Goal: Task Accomplishment & Management: Complete application form

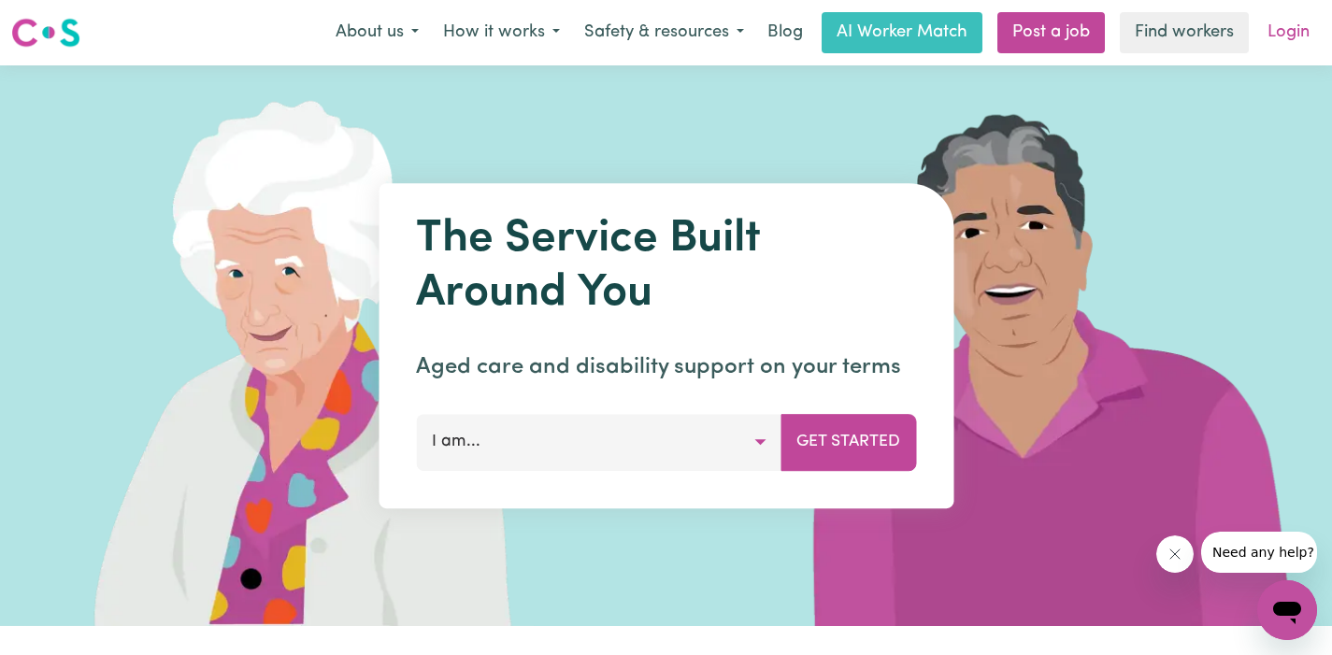
click at [1285, 30] on link "Login" at bounding box center [1288, 32] width 65 height 41
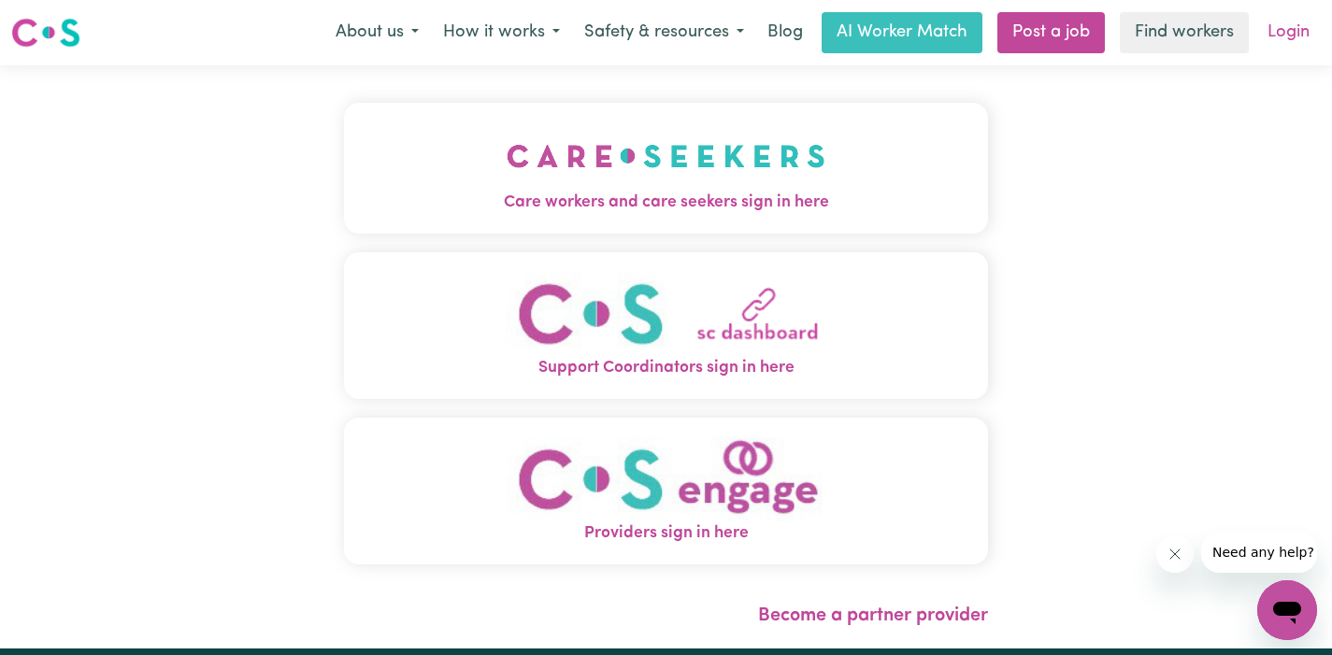
click at [1283, 34] on link "Login" at bounding box center [1288, 32] width 65 height 41
click at [688, 158] on img "Care workers and care seekers sign in here" at bounding box center [666, 156] width 319 height 69
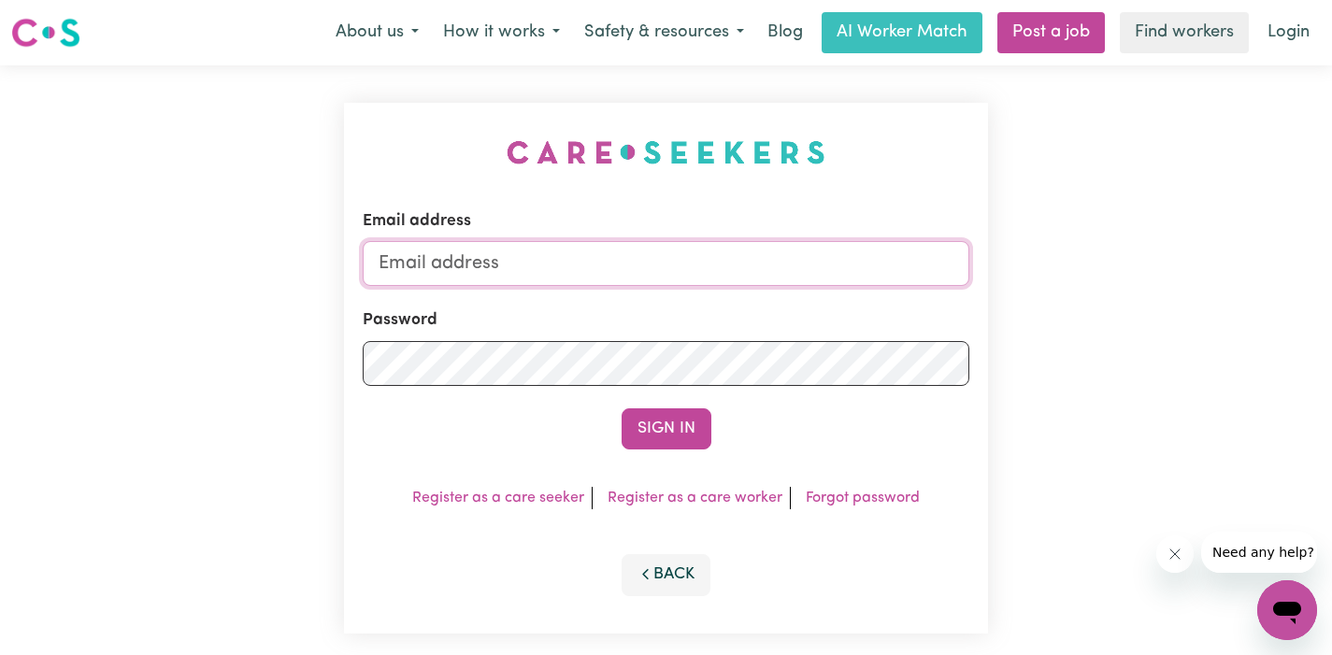
type input "[EMAIL_ADDRESS][DOMAIN_NAME]"
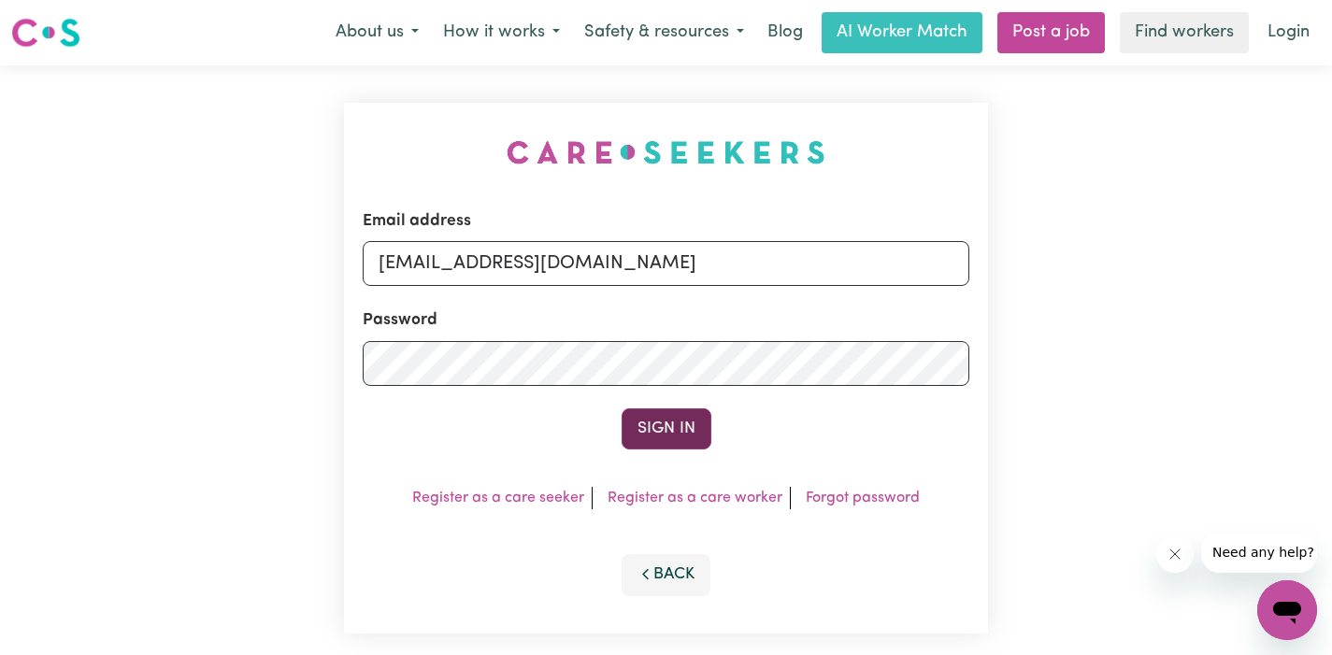
click at [671, 434] on button "Sign In" at bounding box center [667, 429] width 90 height 41
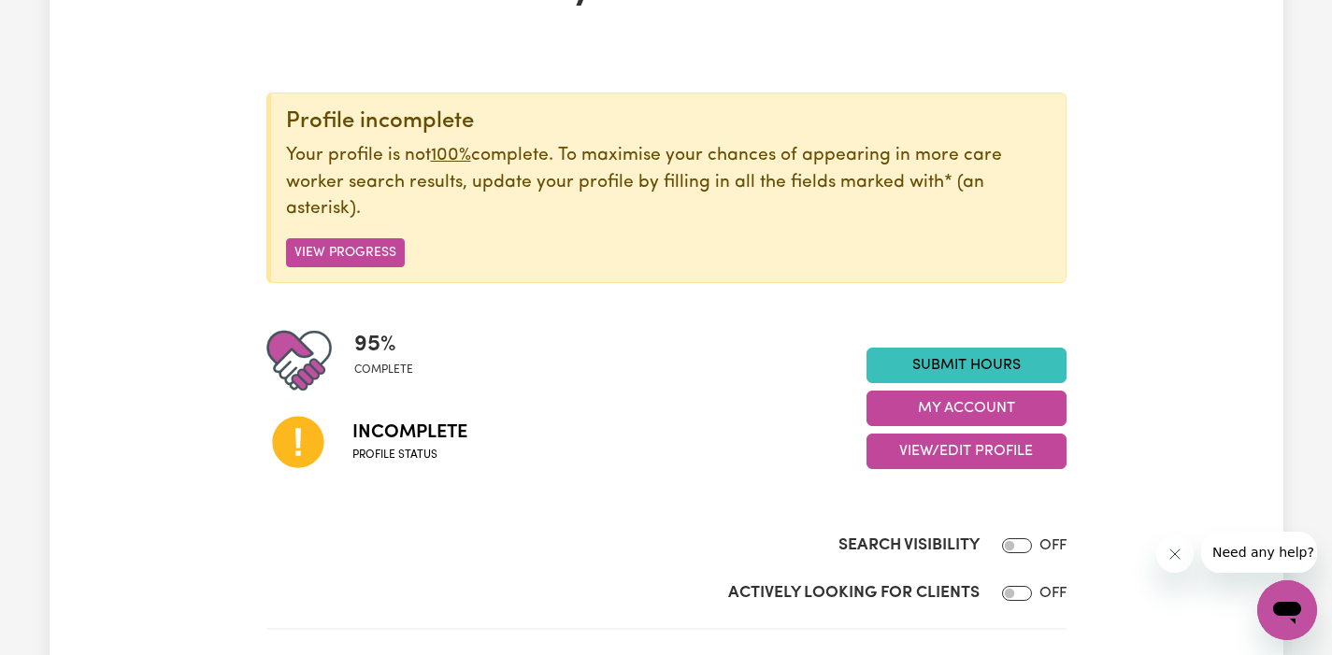
scroll to position [154, 0]
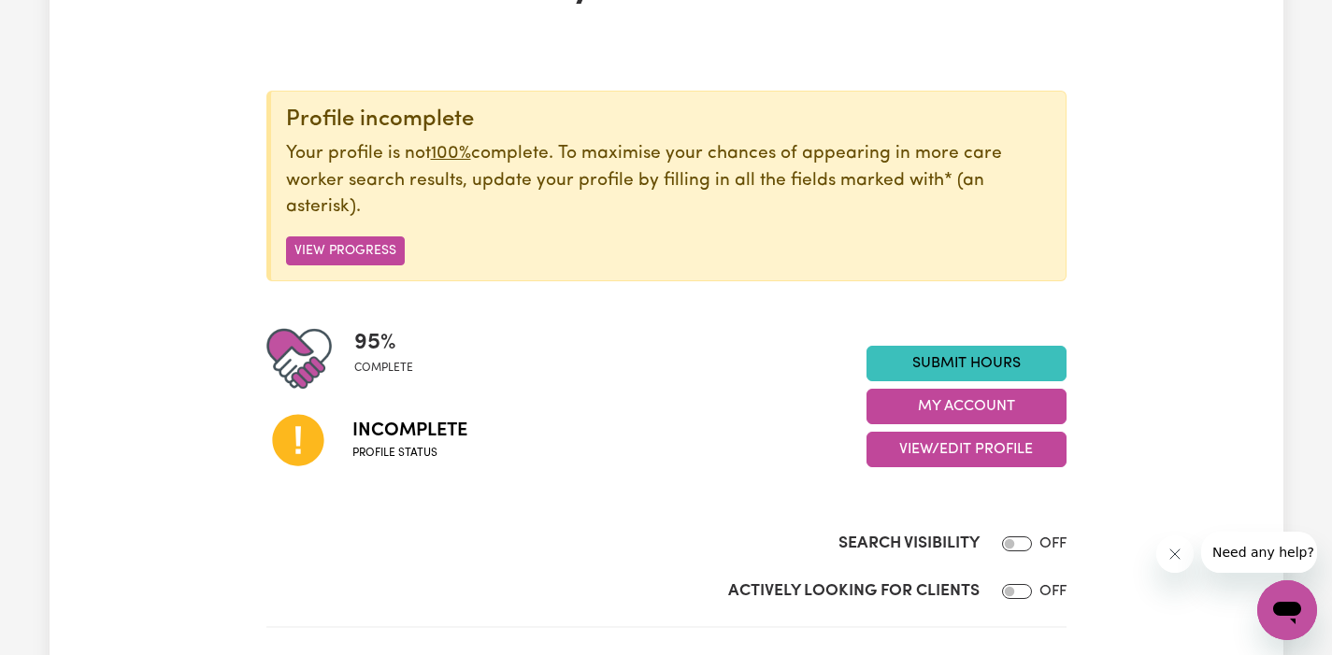
click at [433, 439] on span "Incomplete" at bounding box center [409, 431] width 115 height 28
click at [282, 437] on icon at bounding box center [297, 440] width 51 height 51
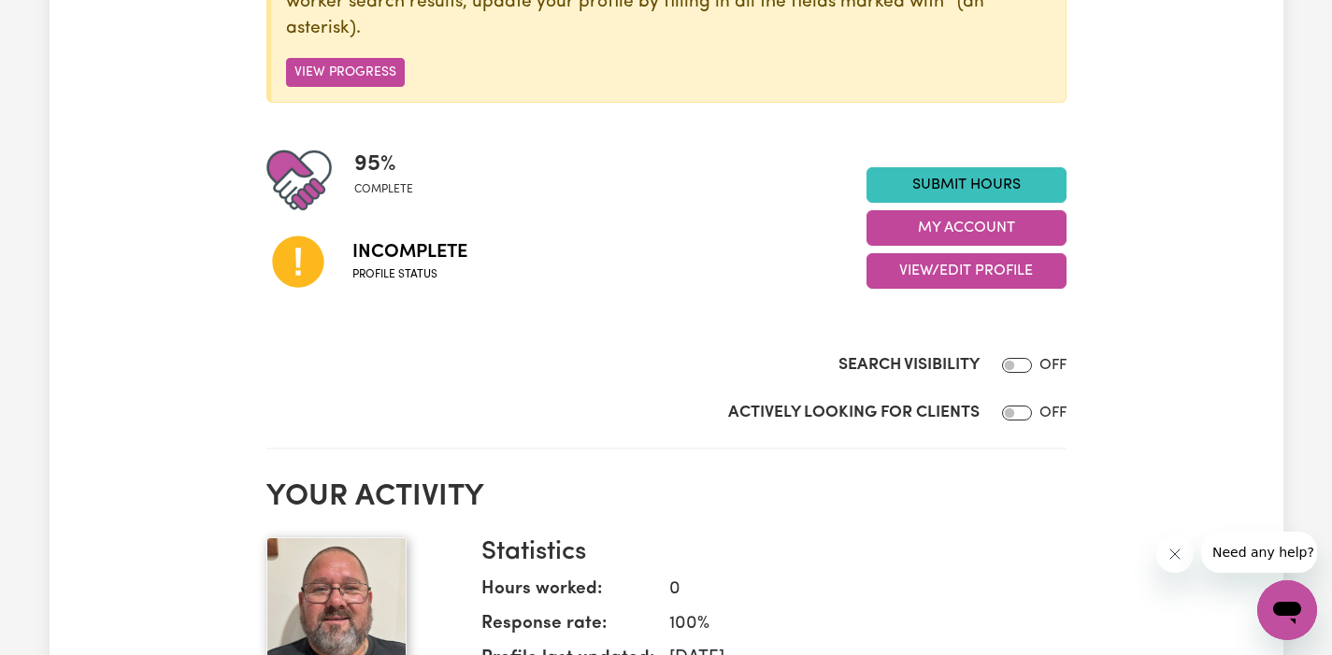
scroll to position [150, 0]
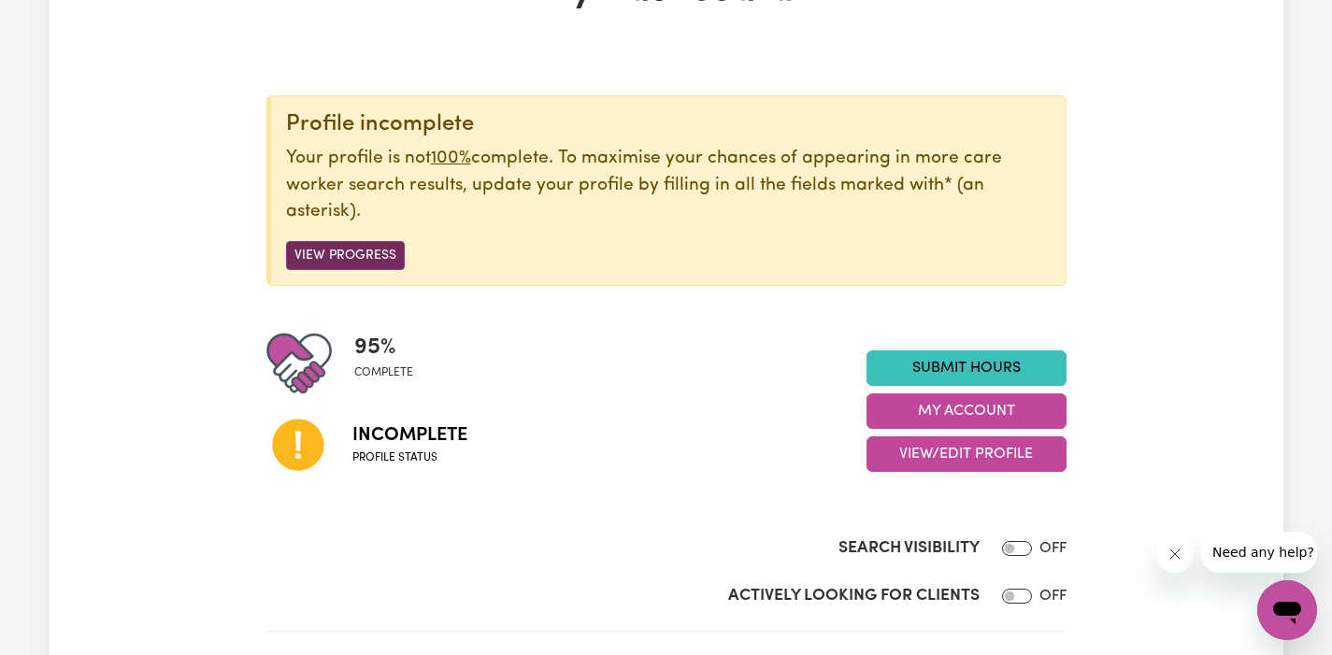
click at [353, 251] on button "View Progress" at bounding box center [345, 255] width 119 height 29
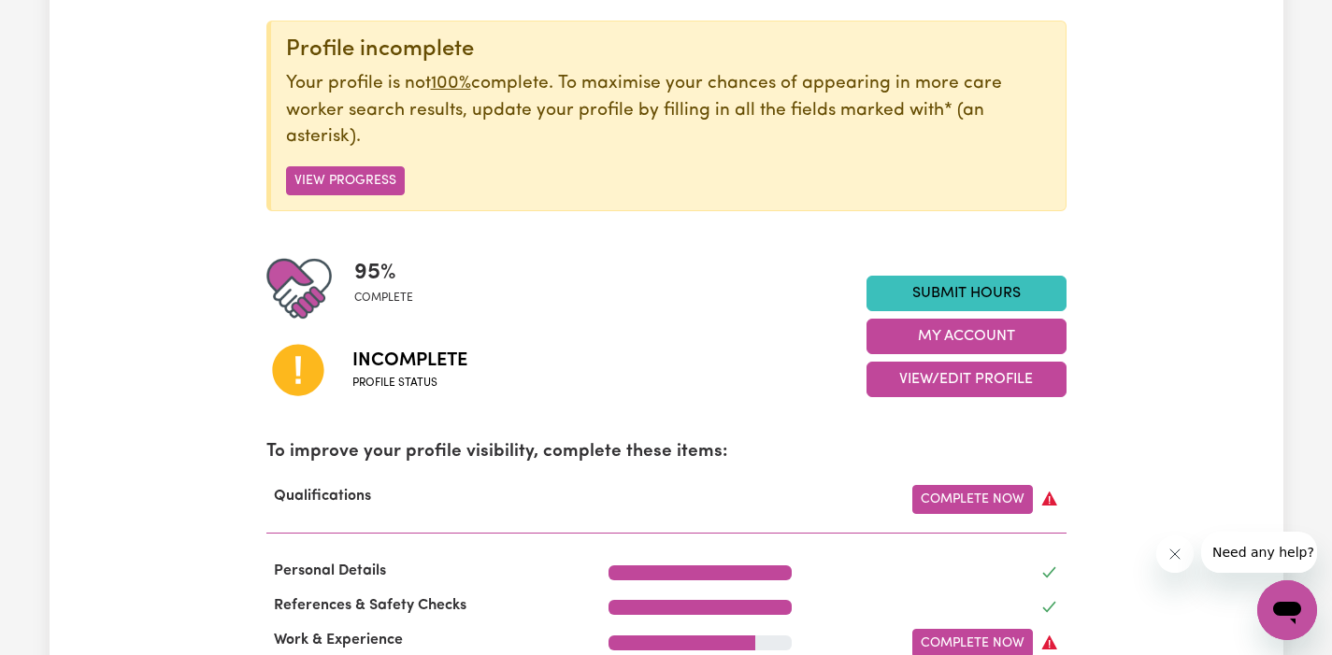
scroll to position [435, 0]
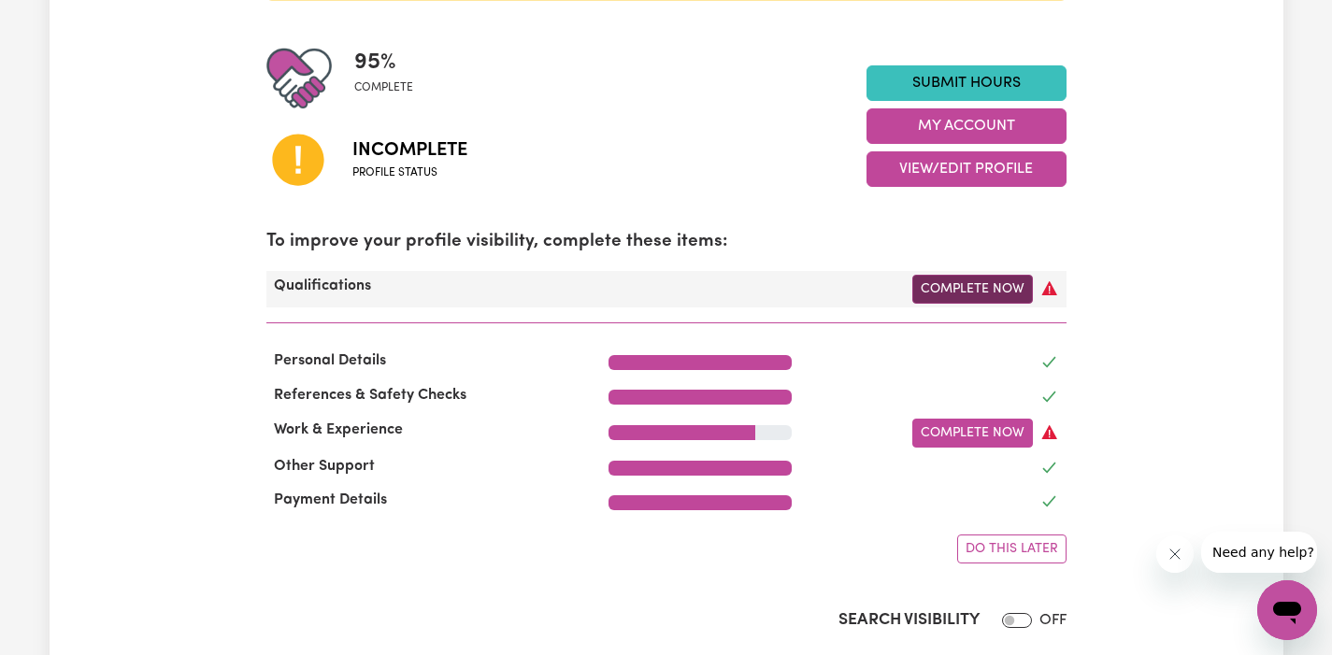
click at [989, 289] on link "Complete Now" at bounding box center [972, 289] width 121 height 29
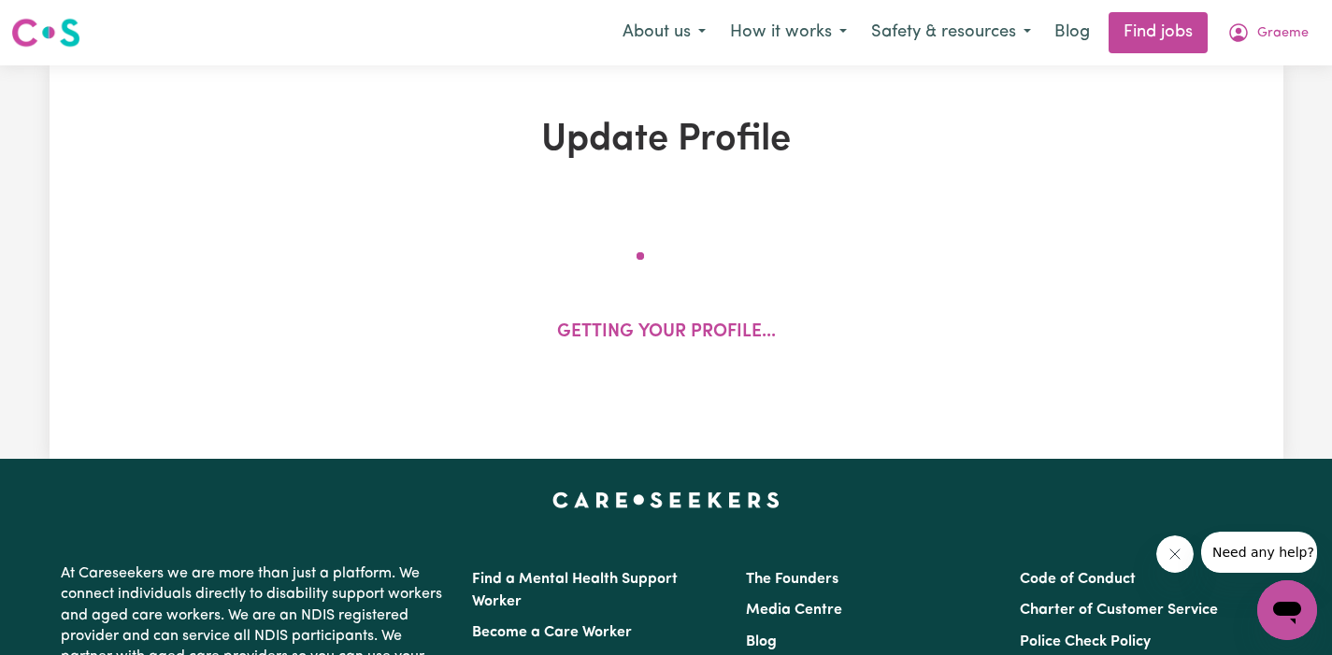
select select "2022"
select select "2025"
select select "Certificate III (Individual Support)"
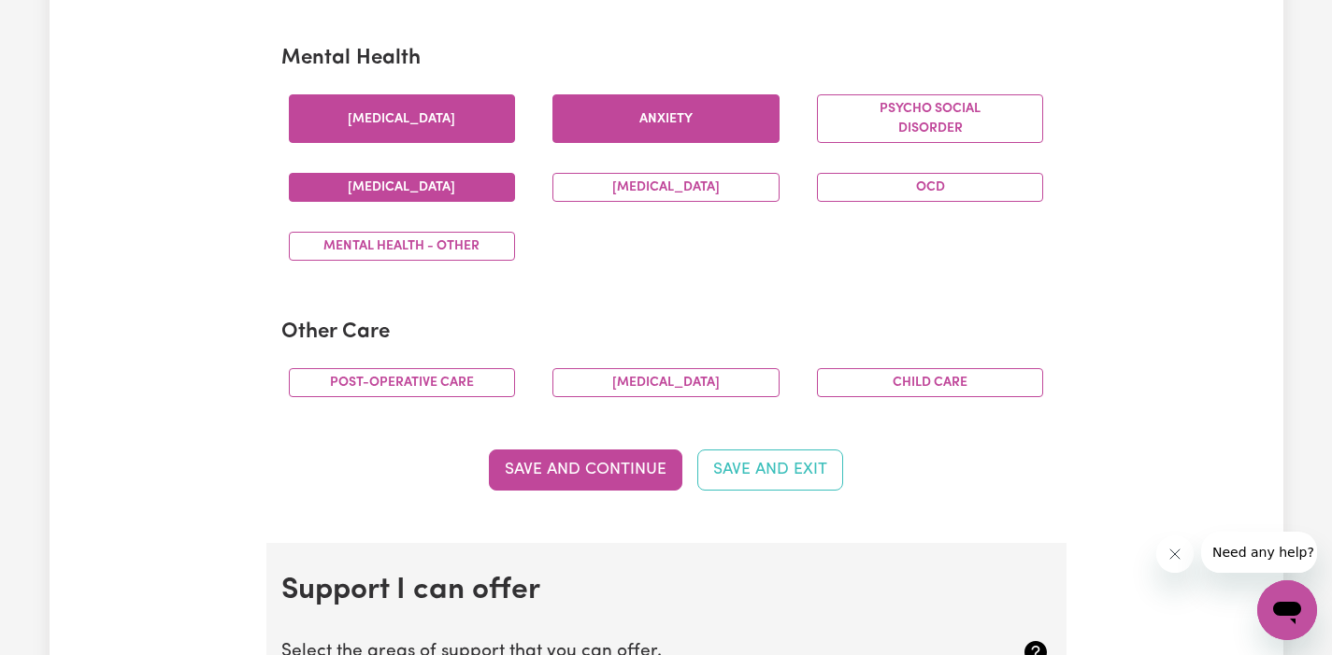
scroll to position [1132, 0]
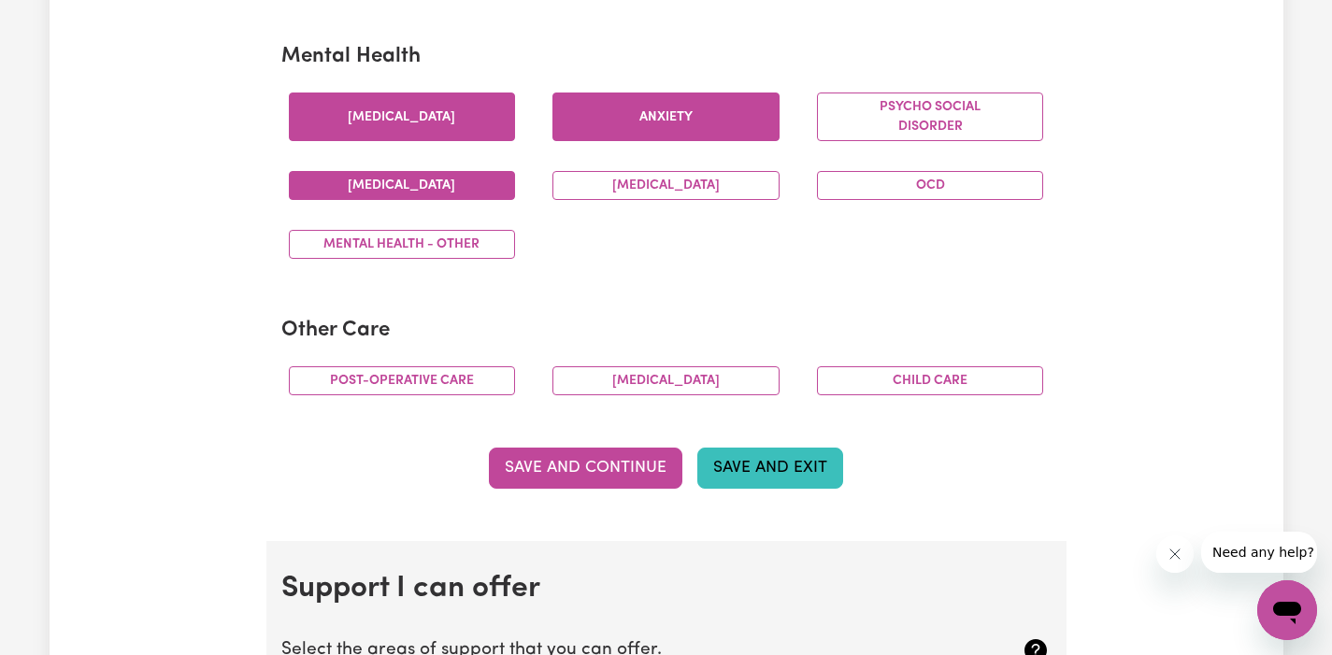
click at [781, 467] on button "Save and Exit" at bounding box center [770, 468] width 146 height 41
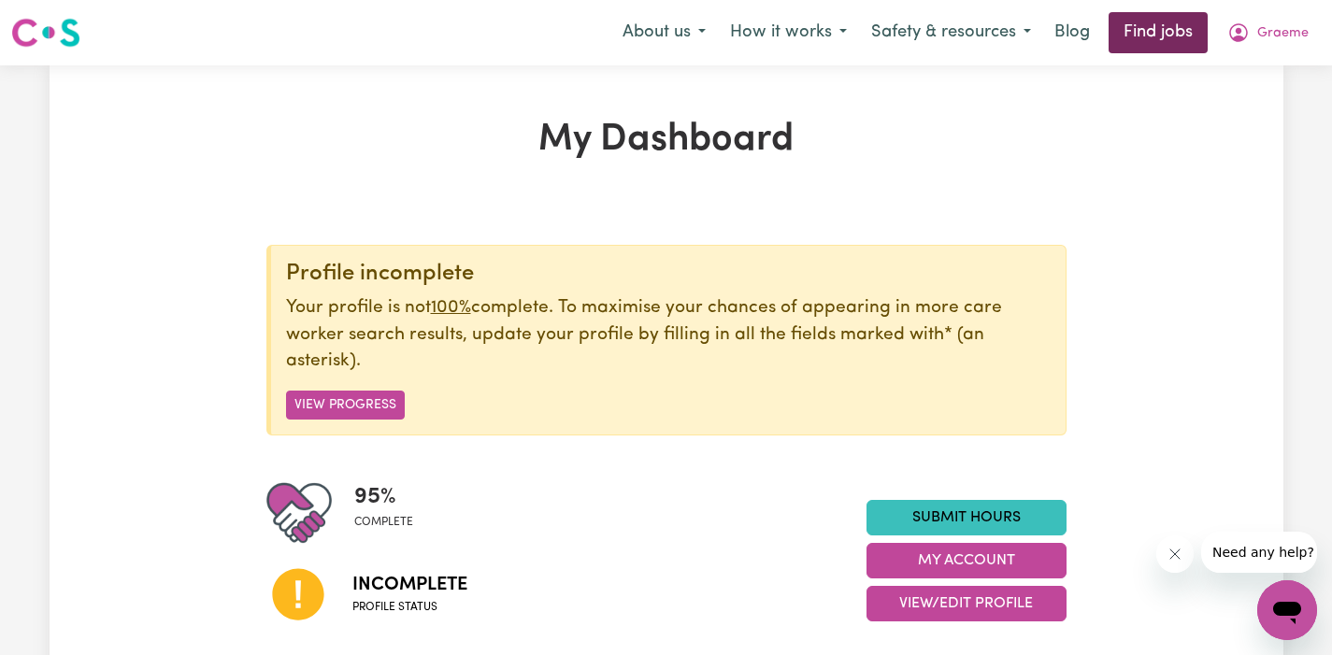
click at [1162, 31] on link "Find jobs" at bounding box center [1158, 32] width 99 height 41
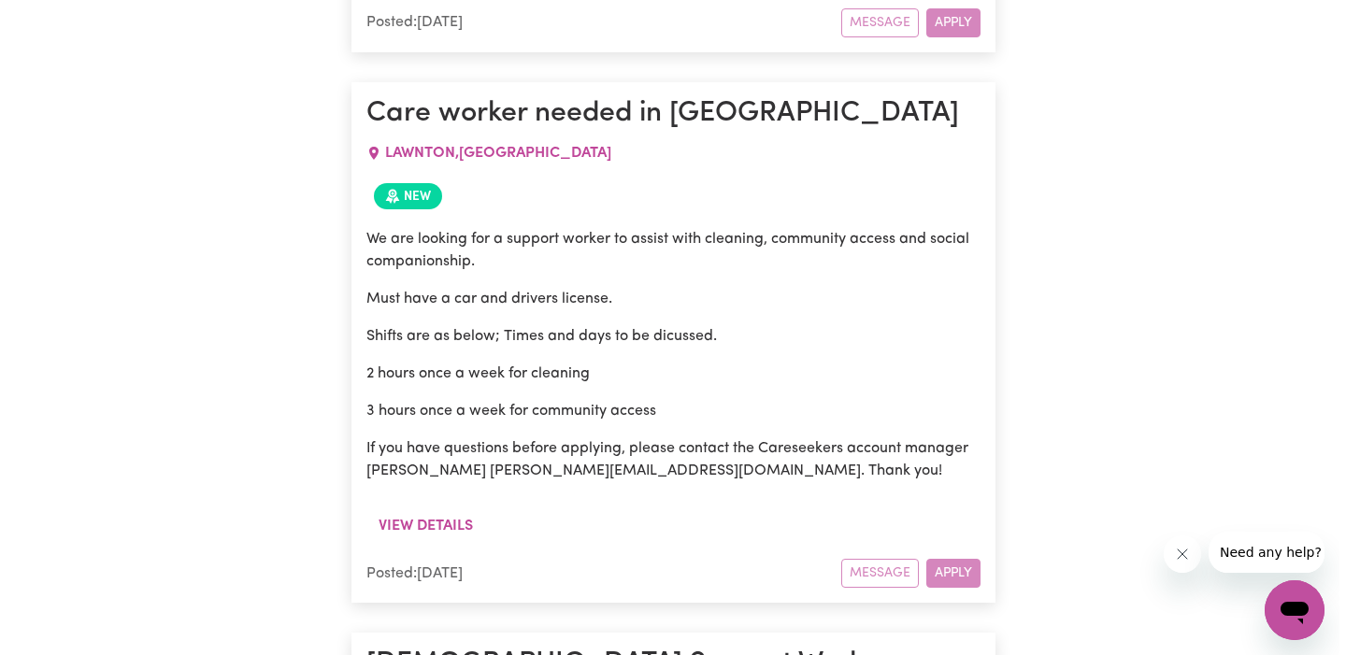
scroll to position [4046, 0]
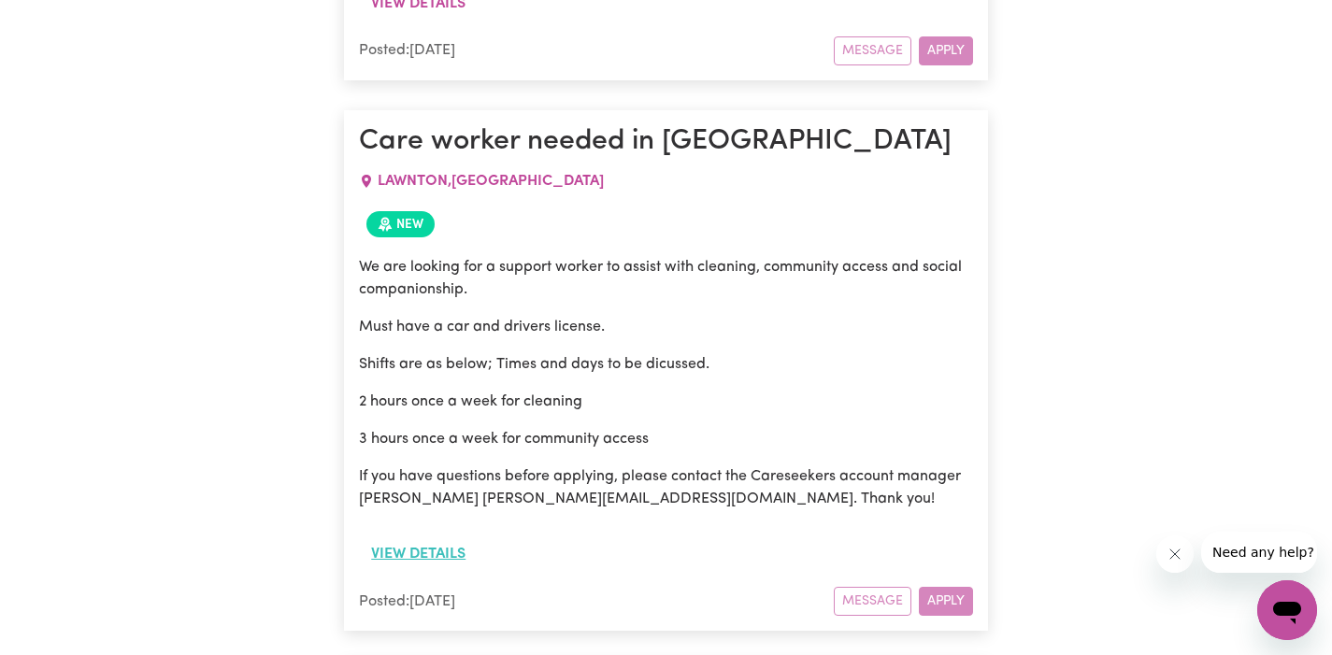
click at [454, 537] on button "View details" at bounding box center [418, 555] width 119 height 36
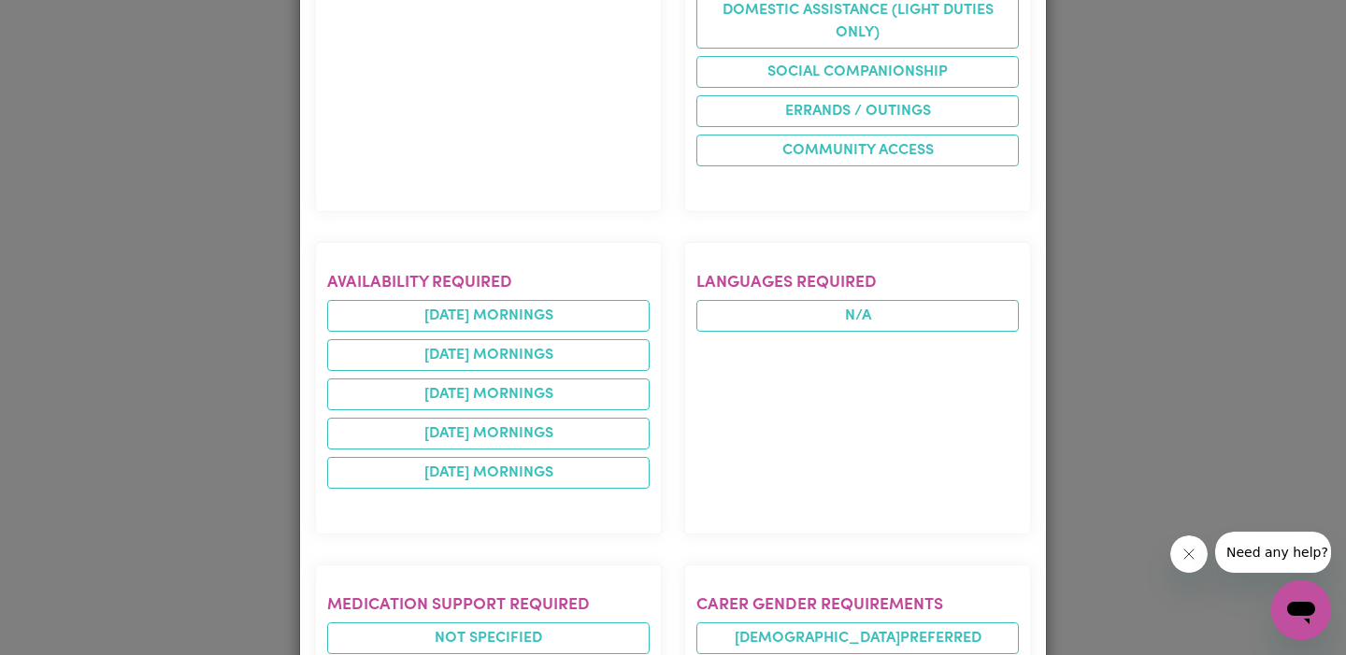
scroll to position [878, 0]
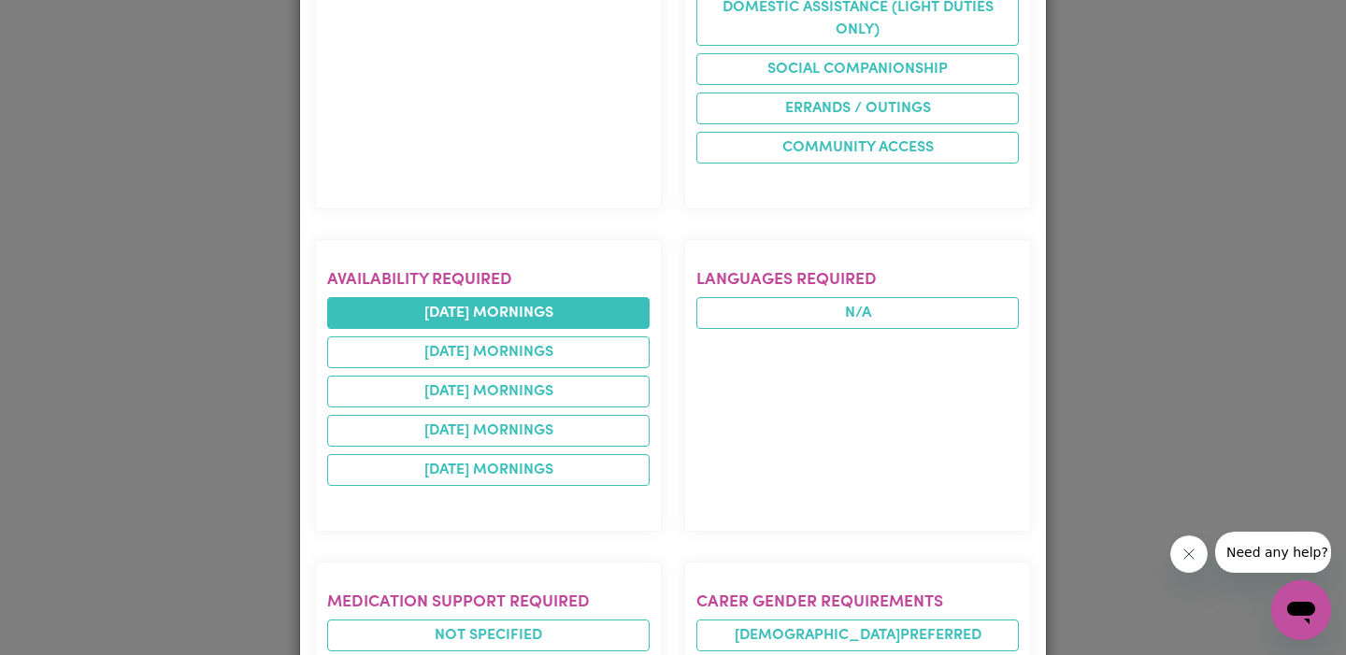
click at [543, 297] on li "[DATE] mornings" at bounding box center [488, 313] width 323 height 32
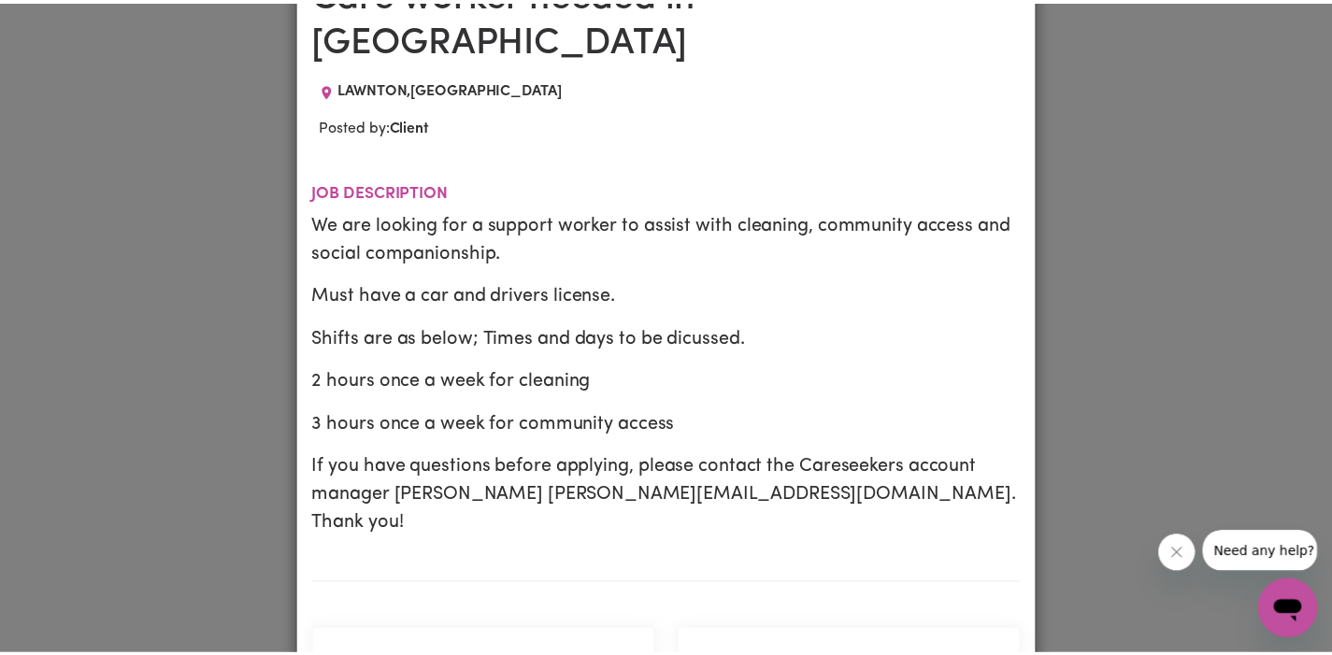
scroll to position [0, 0]
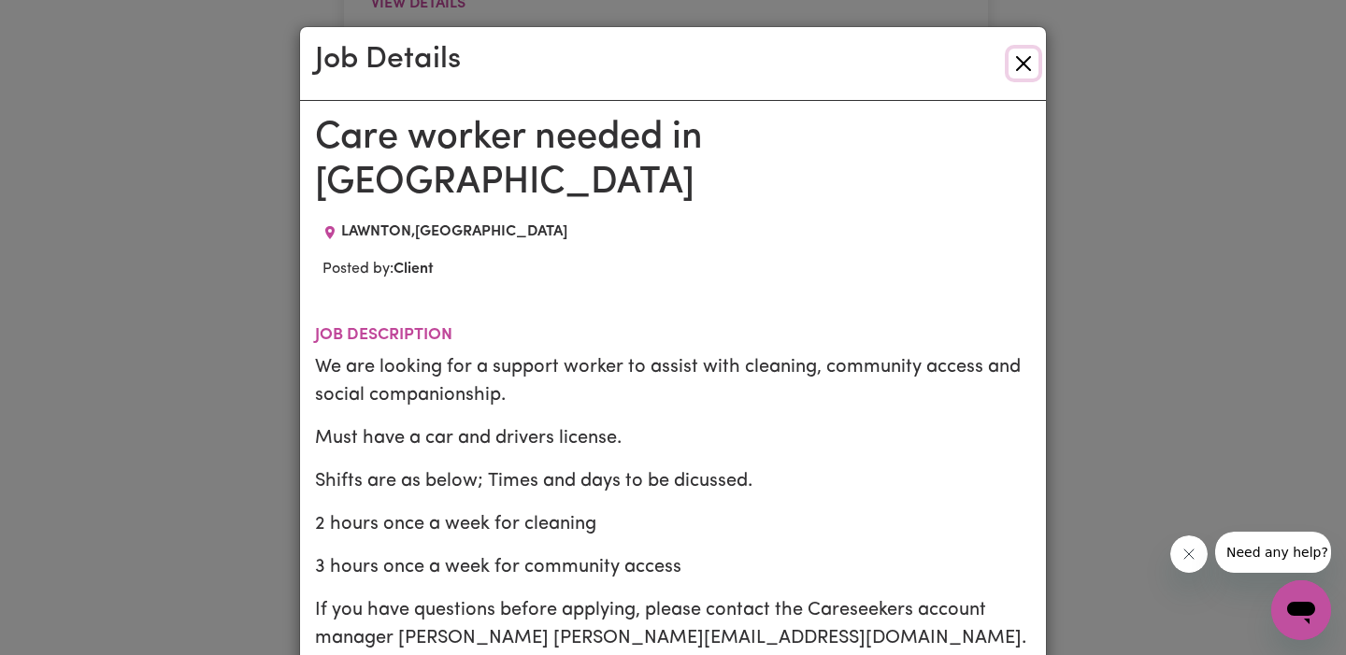
click at [1013, 65] on button "Close" at bounding box center [1024, 64] width 30 height 30
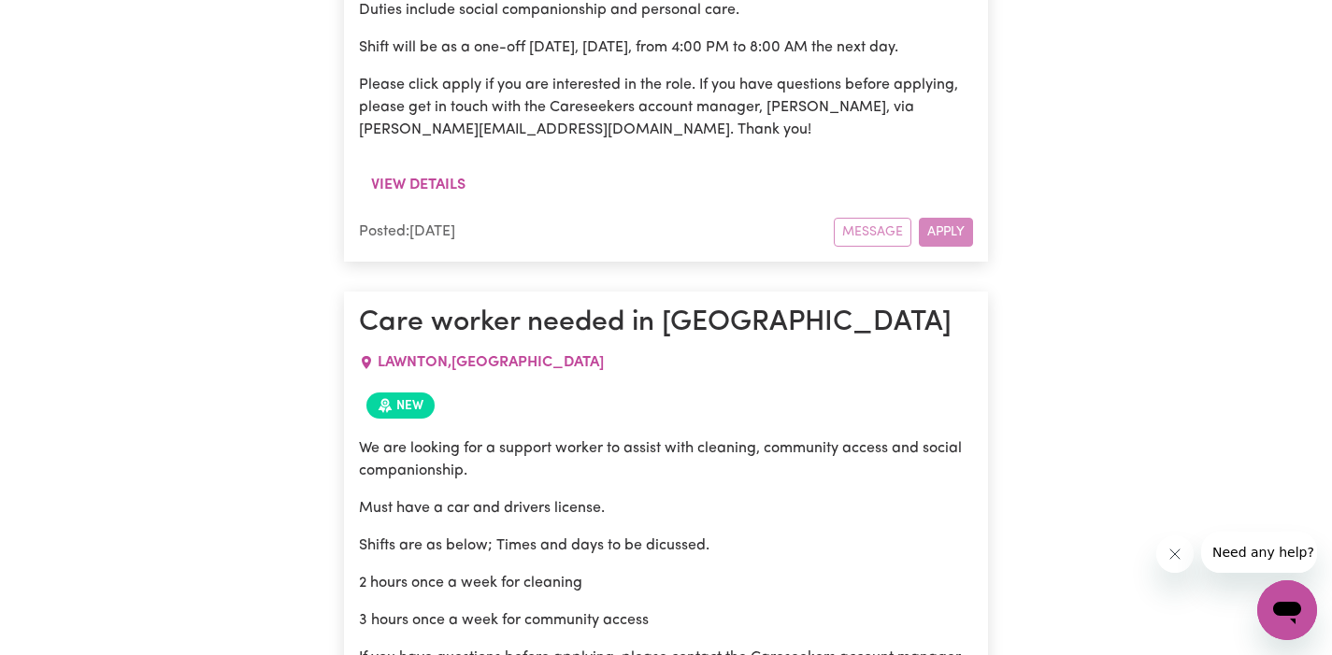
scroll to position [4085, 0]
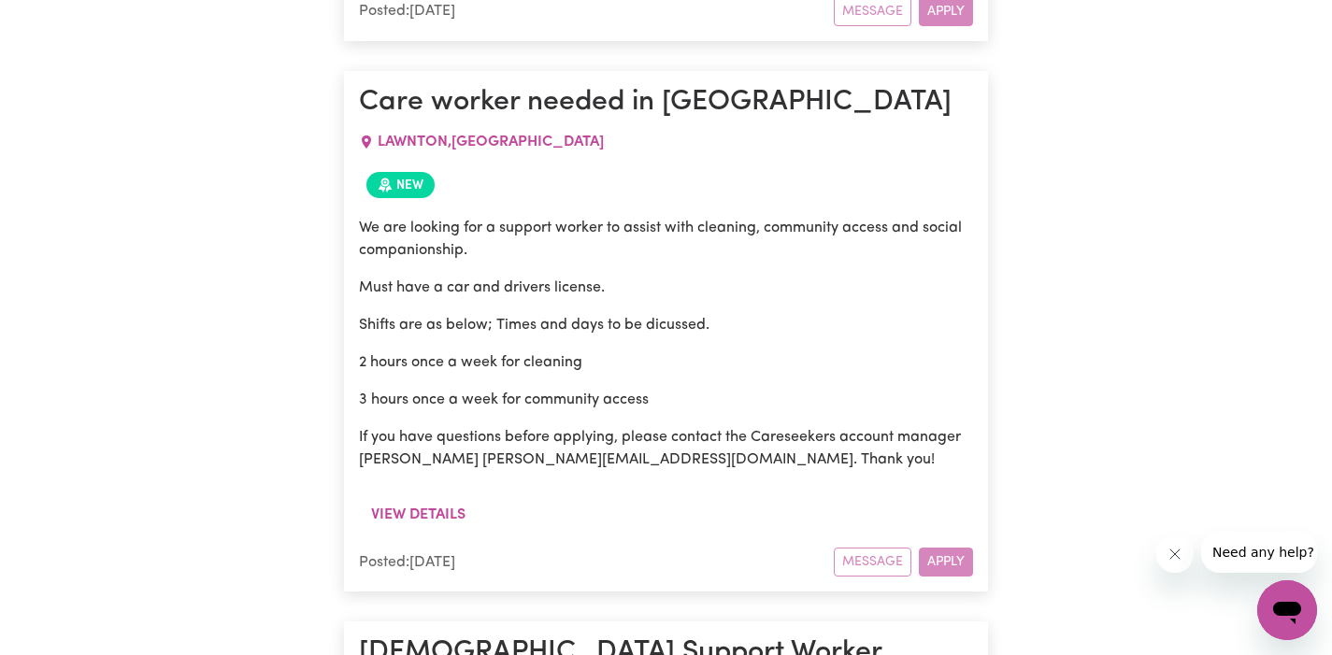
click at [958, 548] on div "Message Apply" at bounding box center [903, 562] width 139 height 29
click at [953, 548] on div "Message Apply" at bounding box center [903, 562] width 139 height 29
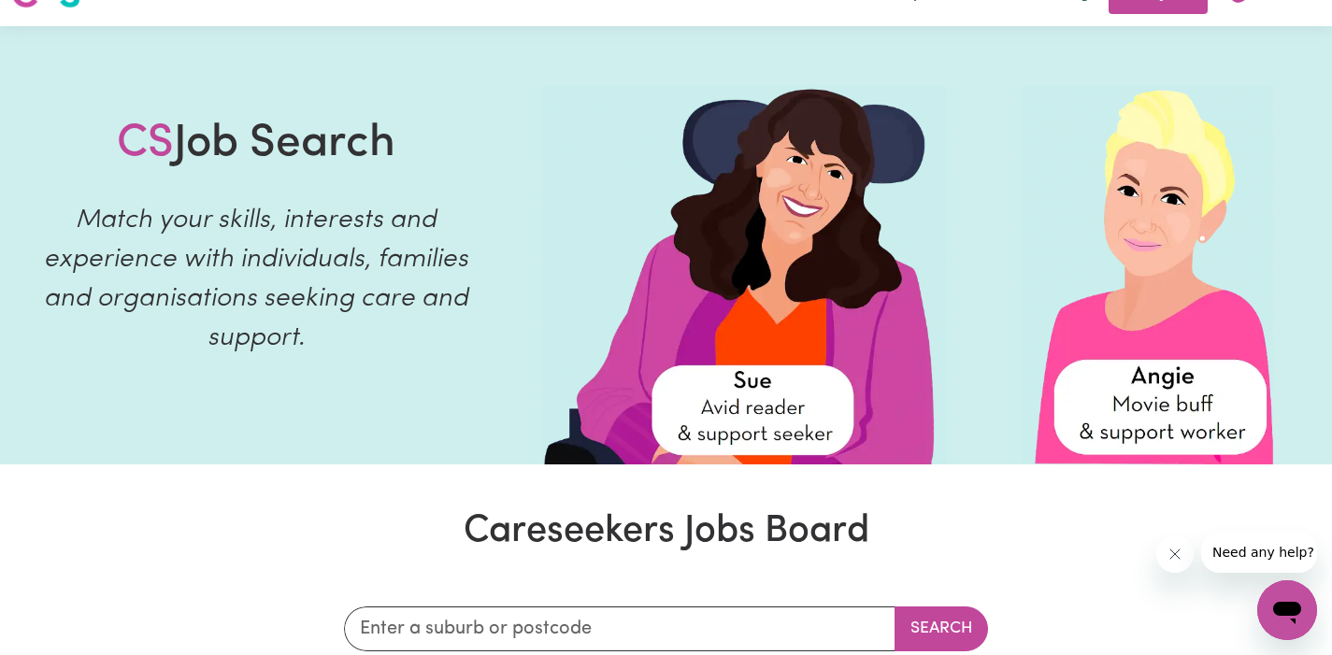
scroll to position [0, 0]
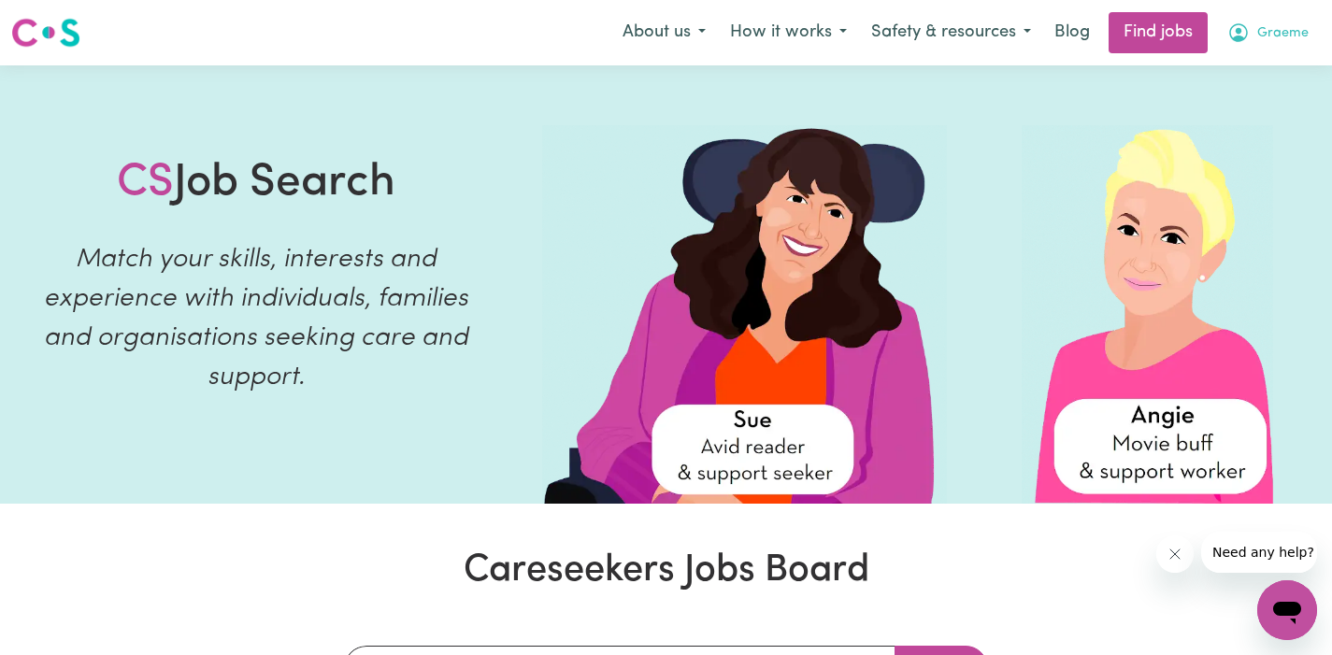
click at [1286, 38] on span "Graeme" at bounding box center [1282, 33] width 51 height 21
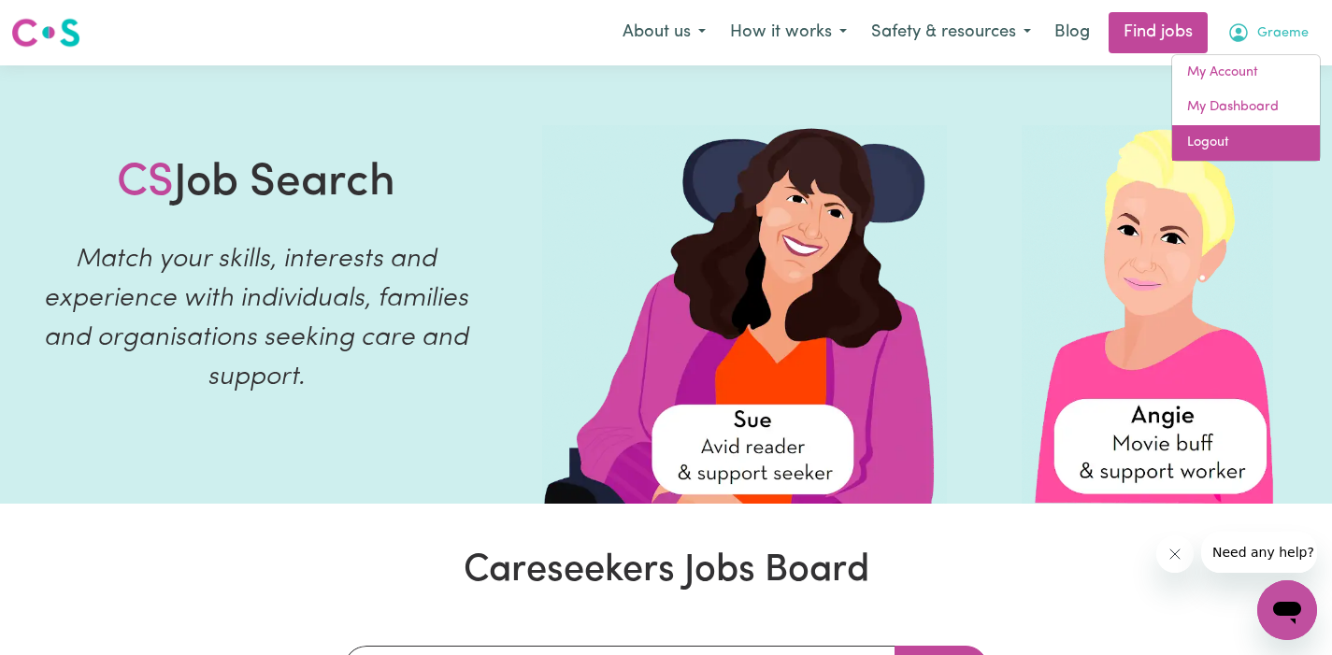
click at [1220, 136] on link "Logout" at bounding box center [1246, 143] width 148 height 36
